Goal: Information Seeking & Learning: Understand process/instructions

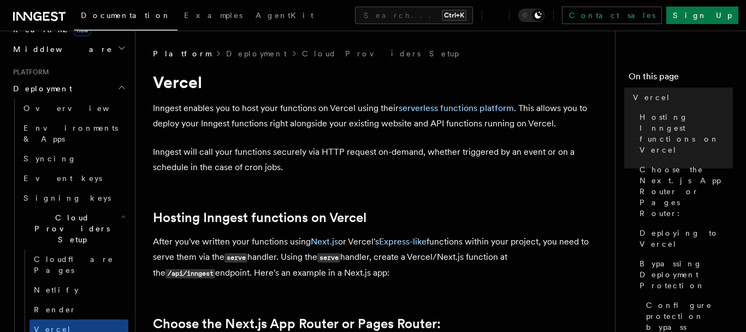
scroll to position [561, 0]
click at [58, 280] on link "Netlify" at bounding box center [78, 290] width 99 height 20
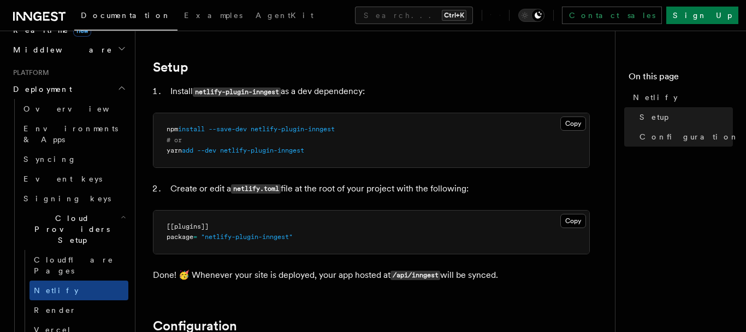
scroll to position [105, 0]
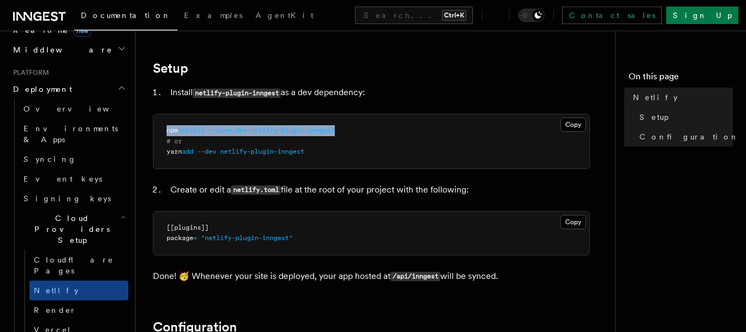
drag, startPoint x: 352, startPoint y: 129, endPoint x: 153, endPoint y: 131, distance: 198.8
click at [153, 131] on pre "npm install --save-dev netlify-plugin-inngest # or yarn add --dev netlify-plugi…" at bounding box center [371, 141] width 436 height 54
copy span "npm install --save-dev netlify-plugin-inngest"
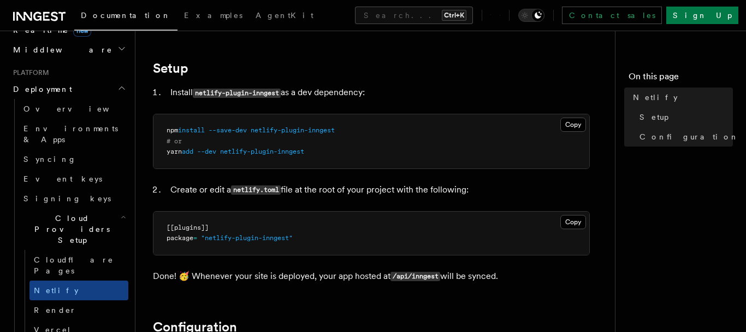
click at [524, 187] on li "Create or edit a netlify.toml file at the root of your project with the followi…" at bounding box center [378, 190] width 423 height 16
drag, startPoint x: 235, startPoint y: 189, endPoint x: 281, endPoint y: 188, distance: 46.4
click at [281, 188] on code "netlify.toml" at bounding box center [256, 189] width 50 height 9
copy code "netlify.toml"
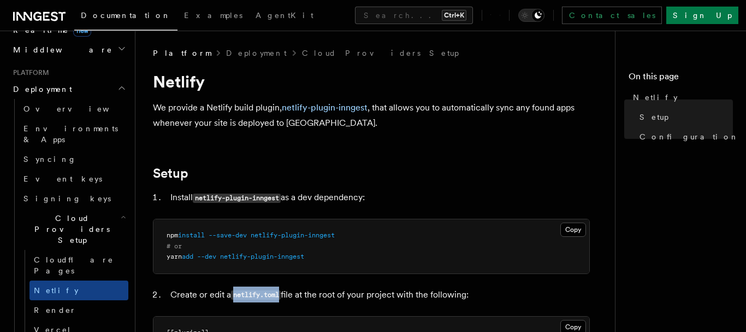
scroll to position [0, 0]
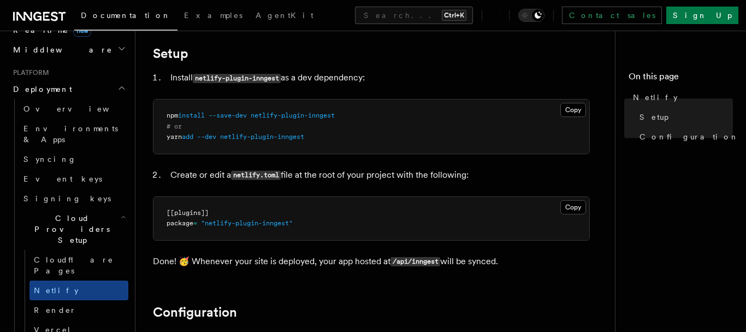
scroll to position [135, 0]
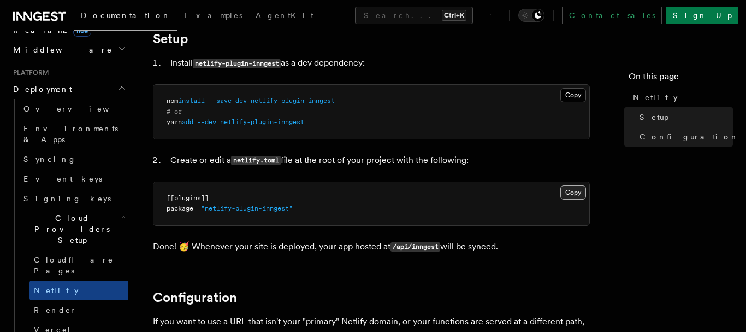
click at [577, 191] on button "Copy Copied" at bounding box center [573, 192] width 26 height 14
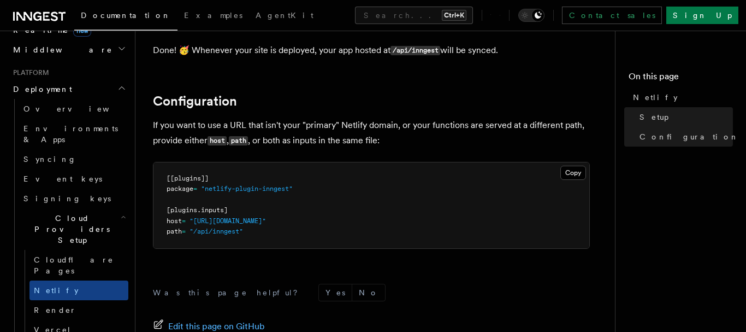
scroll to position [343, 0]
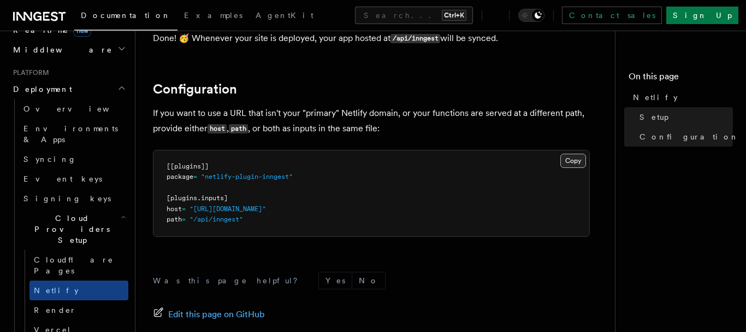
click at [580, 153] on button "Copy Copied" at bounding box center [573, 160] width 26 height 14
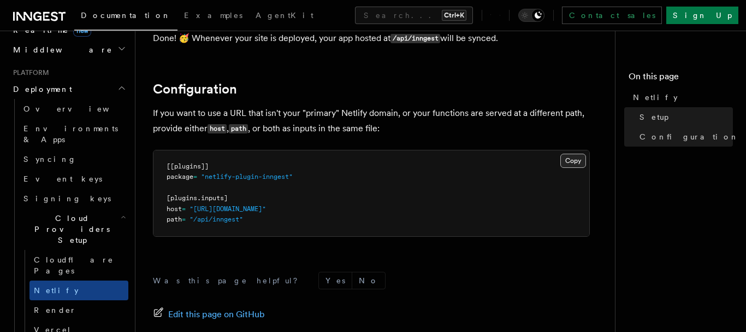
click at [580, 153] on button "Copy Copied" at bounding box center [573, 160] width 26 height 14
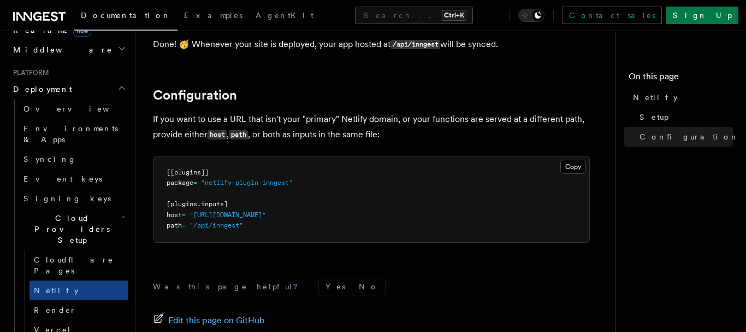
scroll to position [312, 0]
